Goal: Task Accomplishment & Management: Manage account settings

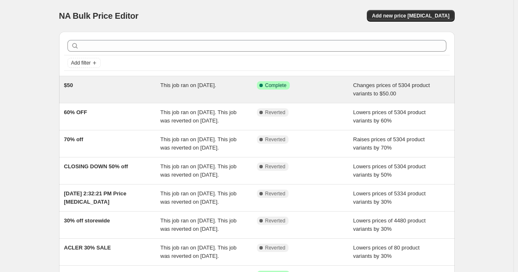
click at [168, 88] on span "This job ran on [DATE]." at bounding box center [188, 85] width 56 height 6
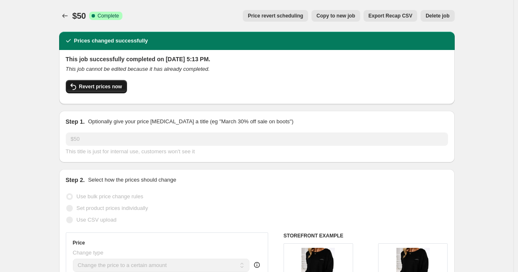
click at [82, 83] on button "Revert prices now" at bounding box center [96, 86] width 61 height 13
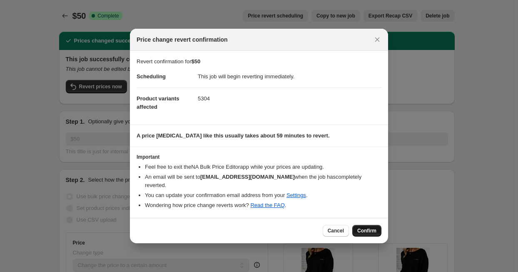
click at [363, 228] on span "Confirm" at bounding box center [367, 231] width 19 height 7
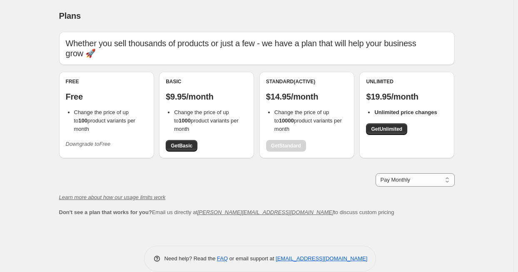
click at [99, 110] on span "Change the price of up to 100 product variants per month" at bounding box center [104, 120] width 61 height 23
click at [93, 140] on span "Downgrade to Free" at bounding box center [88, 144] width 45 height 8
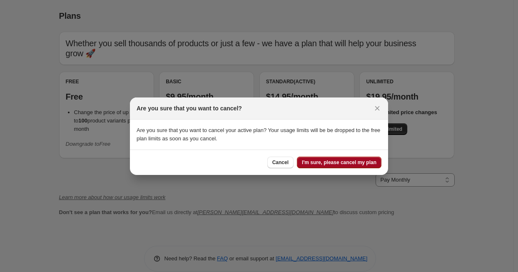
click at [364, 166] on button "I'm sure, please cancel my plan" at bounding box center [339, 163] width 85 height 12
